Goal: Check status: Check status

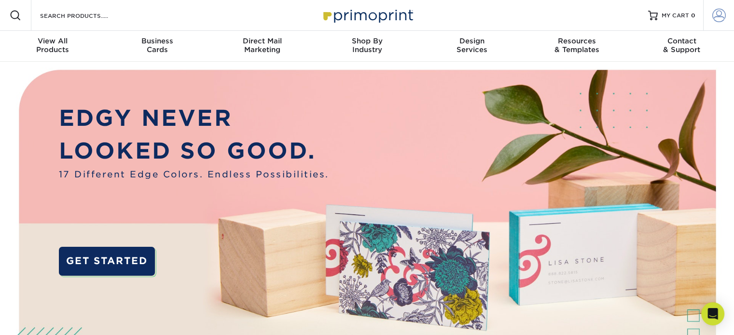
type input "[EMAIL_ADDRESS][DOMAIN_NAME]"
click at [717, 21] on span at bounding box center [719, 16] width 14 height 14
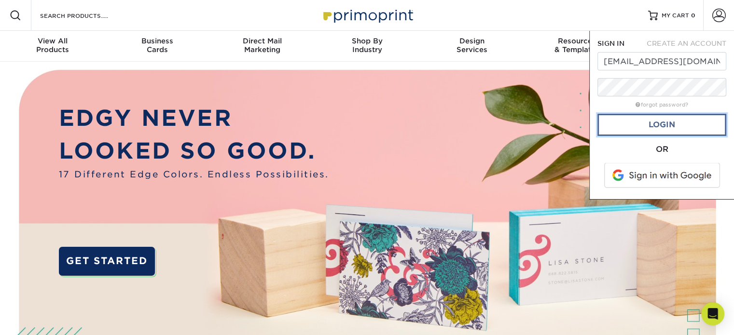
click at [659, 128] on link "Login" at bounding box center [661, 125] width 129 height 22
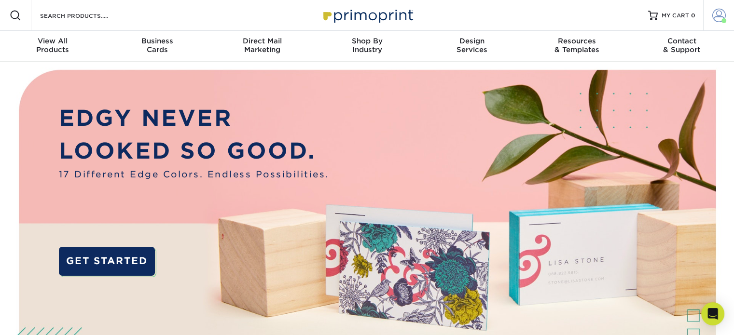
click at [719, 21] on span at bounding box center [719, 16] width 14 height 14
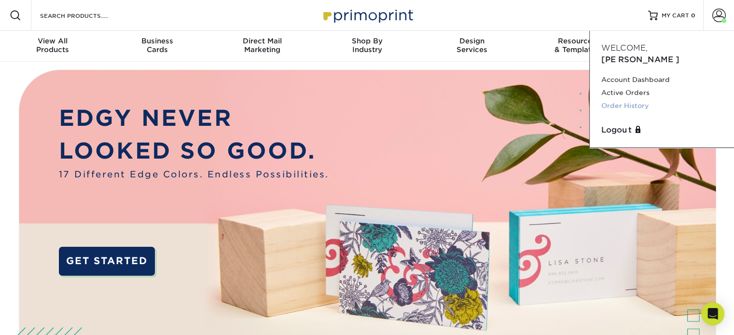
click at [631, 99] on link "Order History" at bounding box center [661, 105] width 121 height 13
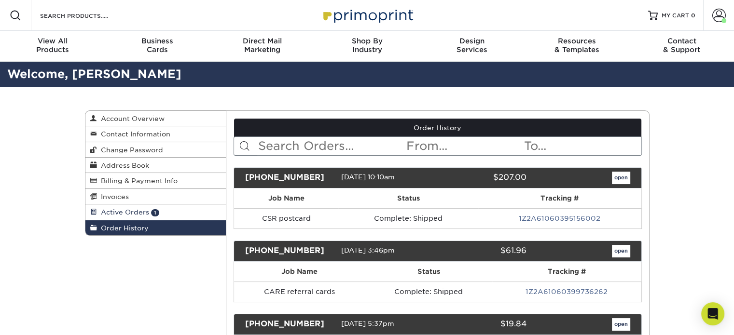
click at [112, 214] on span "Active Orders" at bounding box center [123, 212] width 52 height 8
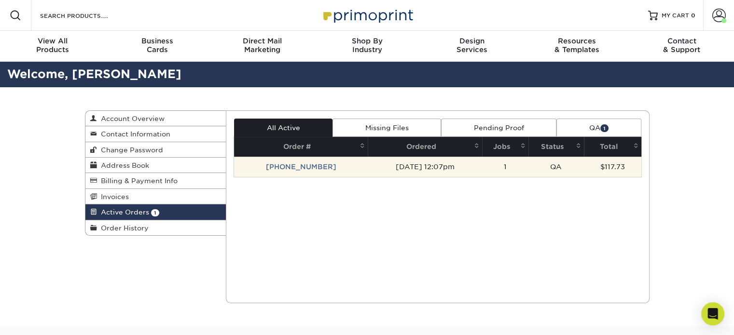
click at [297, 164] on td "[PHONE_NUMBER]" at bounding box center [301, 167] width 134 height 20
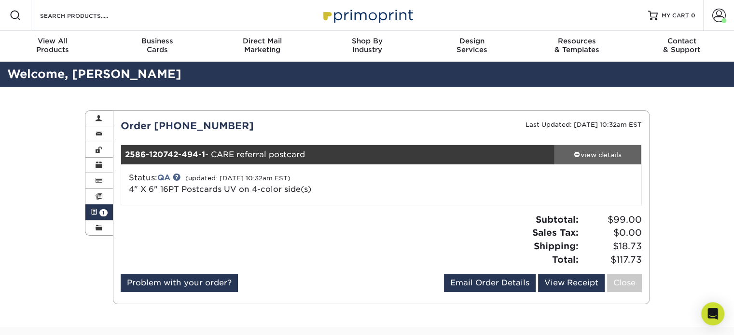
click at [570, 151] on div "view details" at bounding box center [597, 155] width 87 height 10
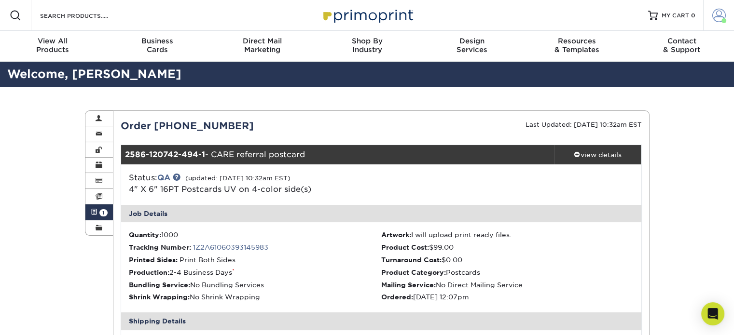
click at [716, 16] on span at bounding box center [719, 16] width 14 height 14
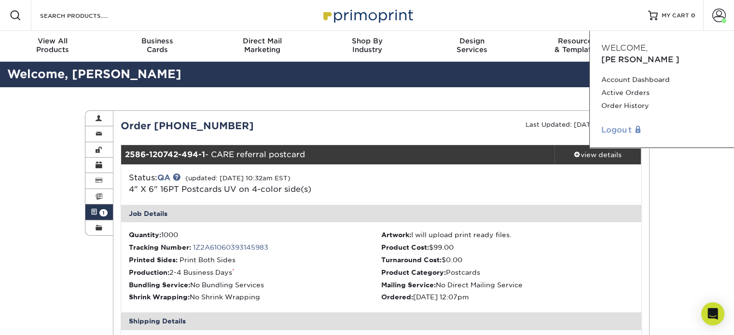
click at [621, 124] on link "Logout" at bounding box center [661, 130] width 121 height 12
